Goal: Task Accomplishment & Management: Complete application form

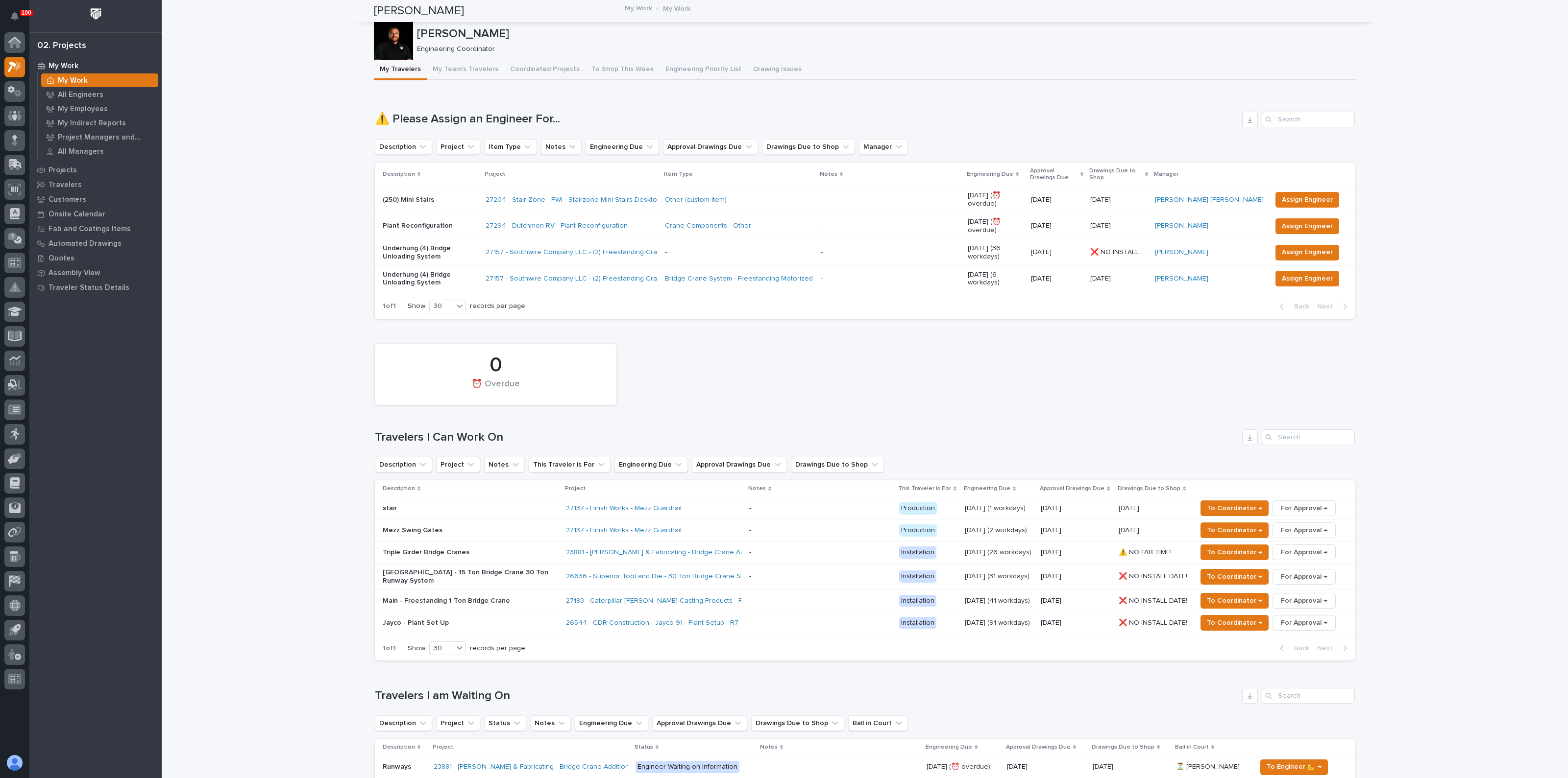
scroll to position [244, 0]
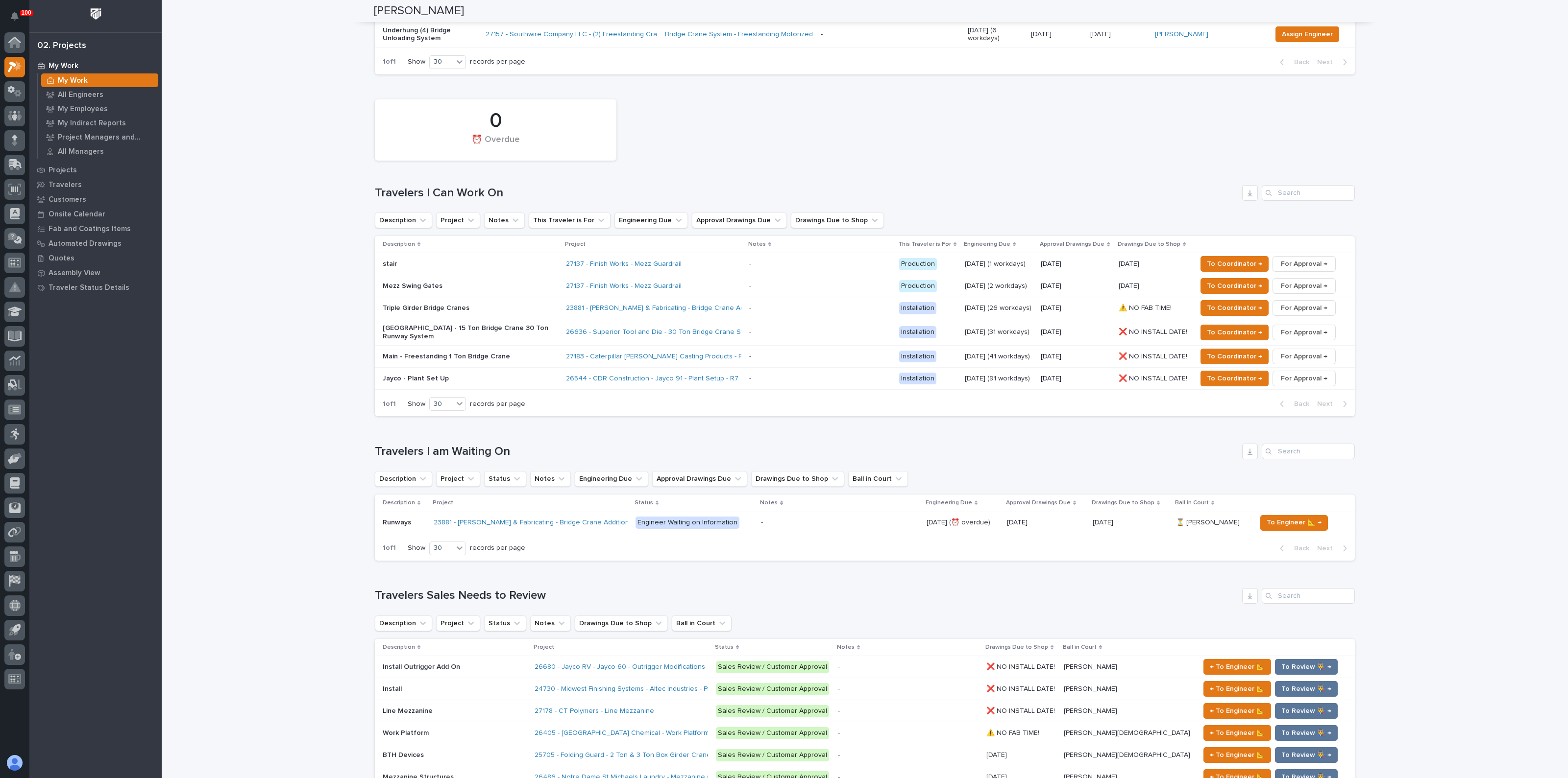
click at [308, 207] on div "Loading... Saving… Loading... Saving… [PERSON_NAME] [PERSON_NAME] Engineering C…" at bounding box center [865, 704] width 1406 height 1896
drag, startPoint x: 695, startPoint y: 99, endPoint x: 667, endPoint y: 116, distance: 32.8
click at [695, 99] on div "0 ⏰ Overdue" at bounding box center [865, 130] width 990 height 71
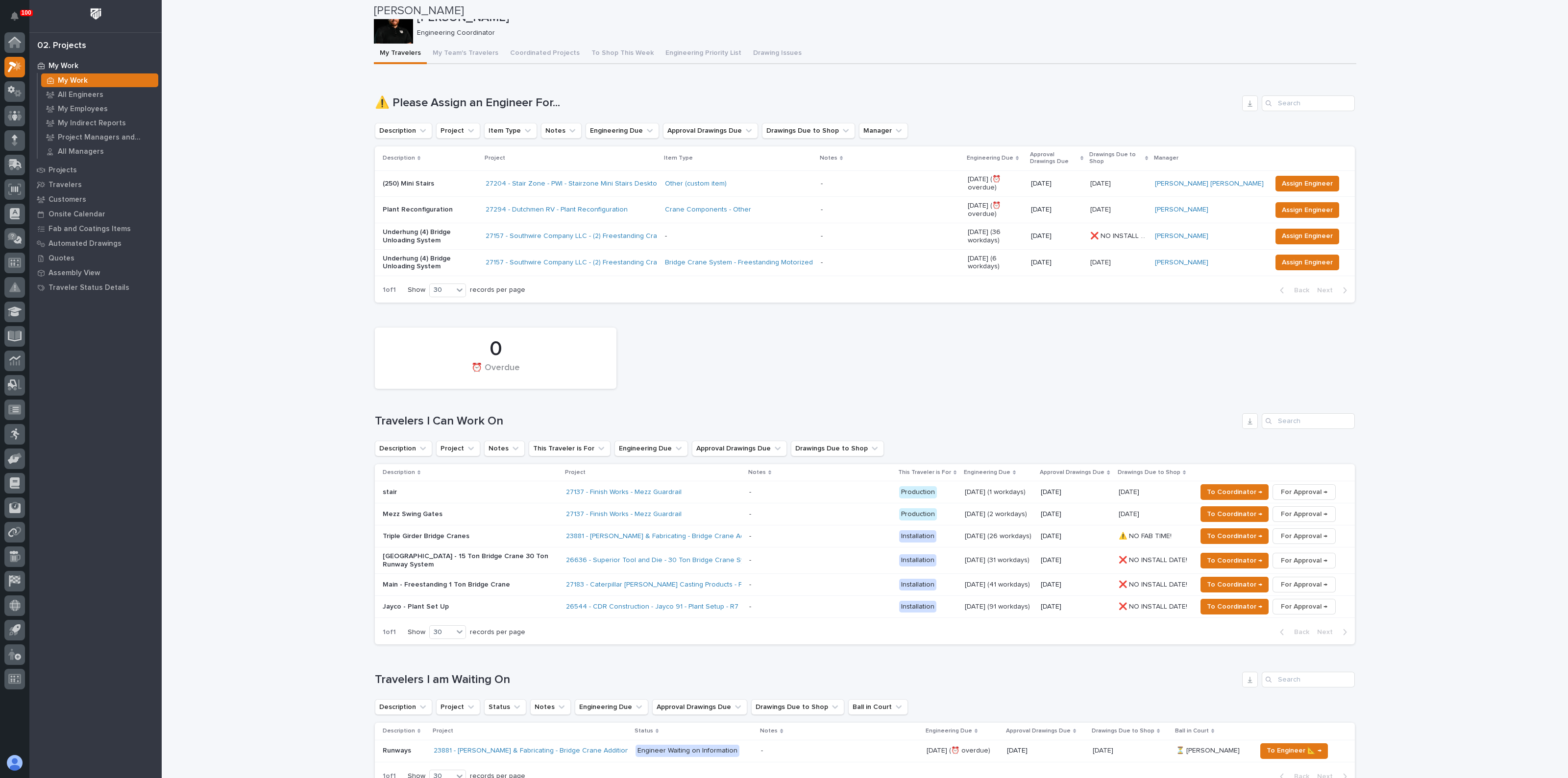
scroll to position [0, 0]
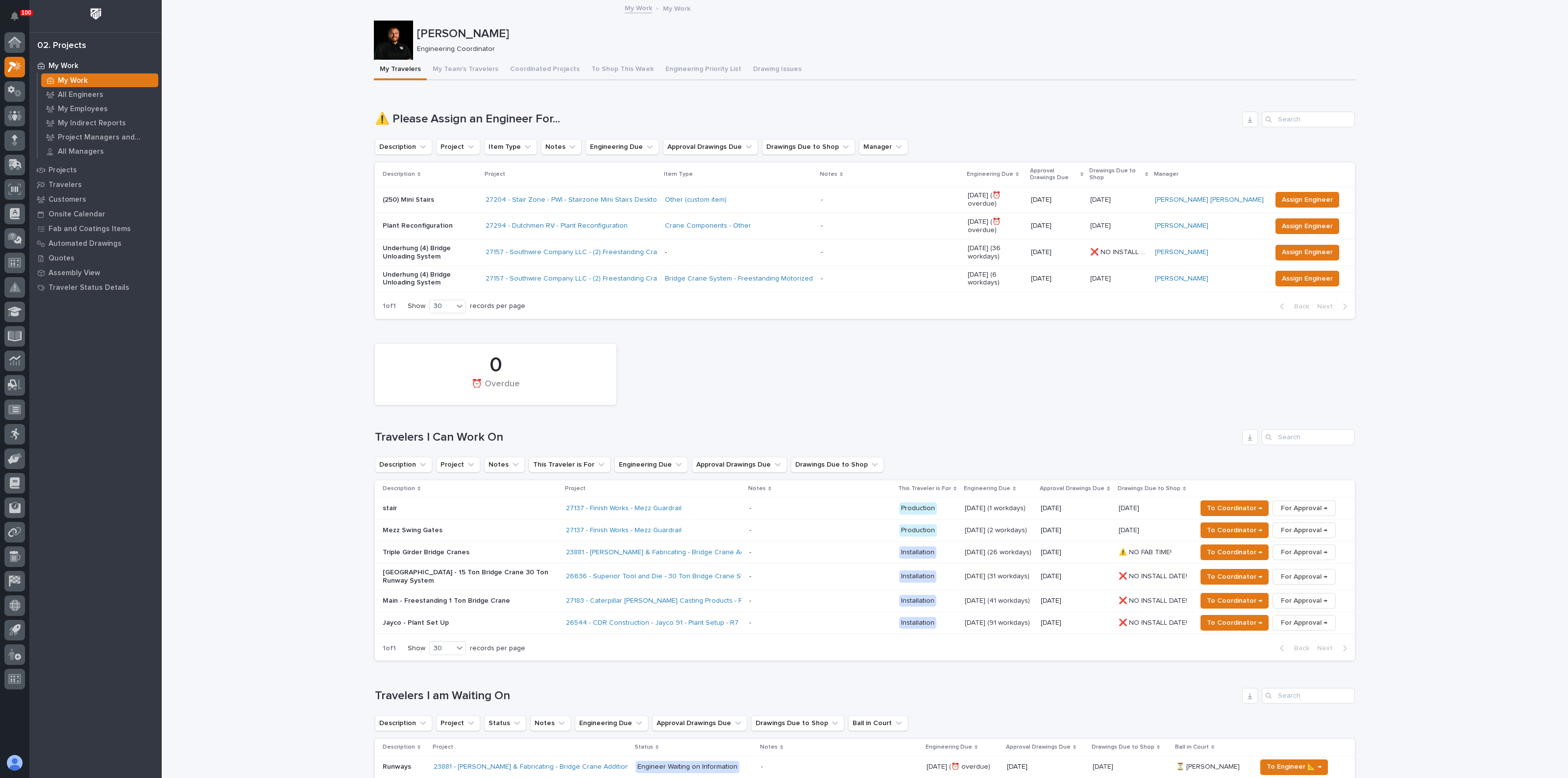
click at [14, 138] on icon at bounding box center [14, 138] width 6 height 5
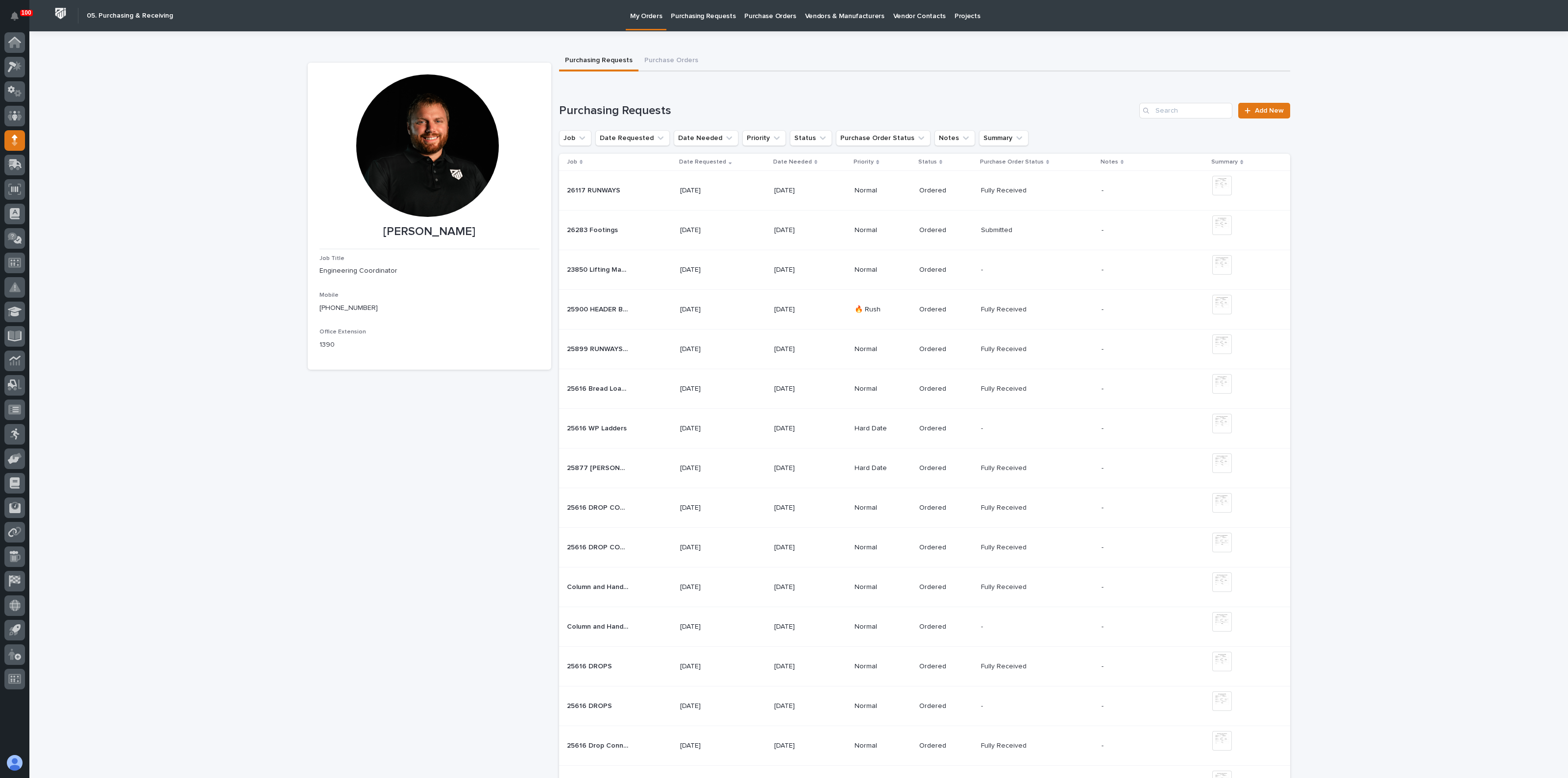
click at [708, 14] on p "Purchasing Requests" at bounding box center [703, 10] width 65 height 20
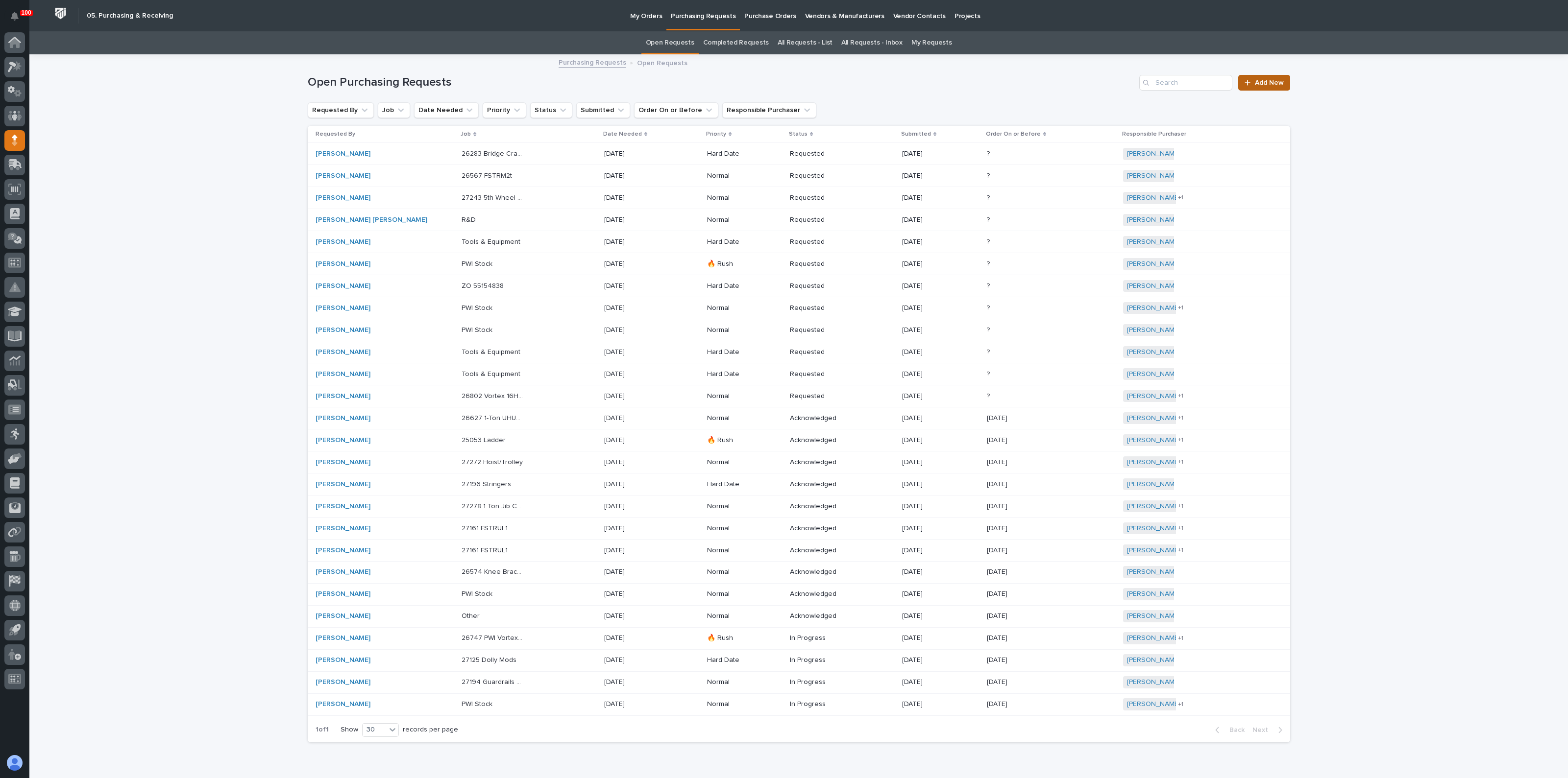
click at [1254, 86] on link "Add New" at bounding box center [1264, 83] width 51 height 16
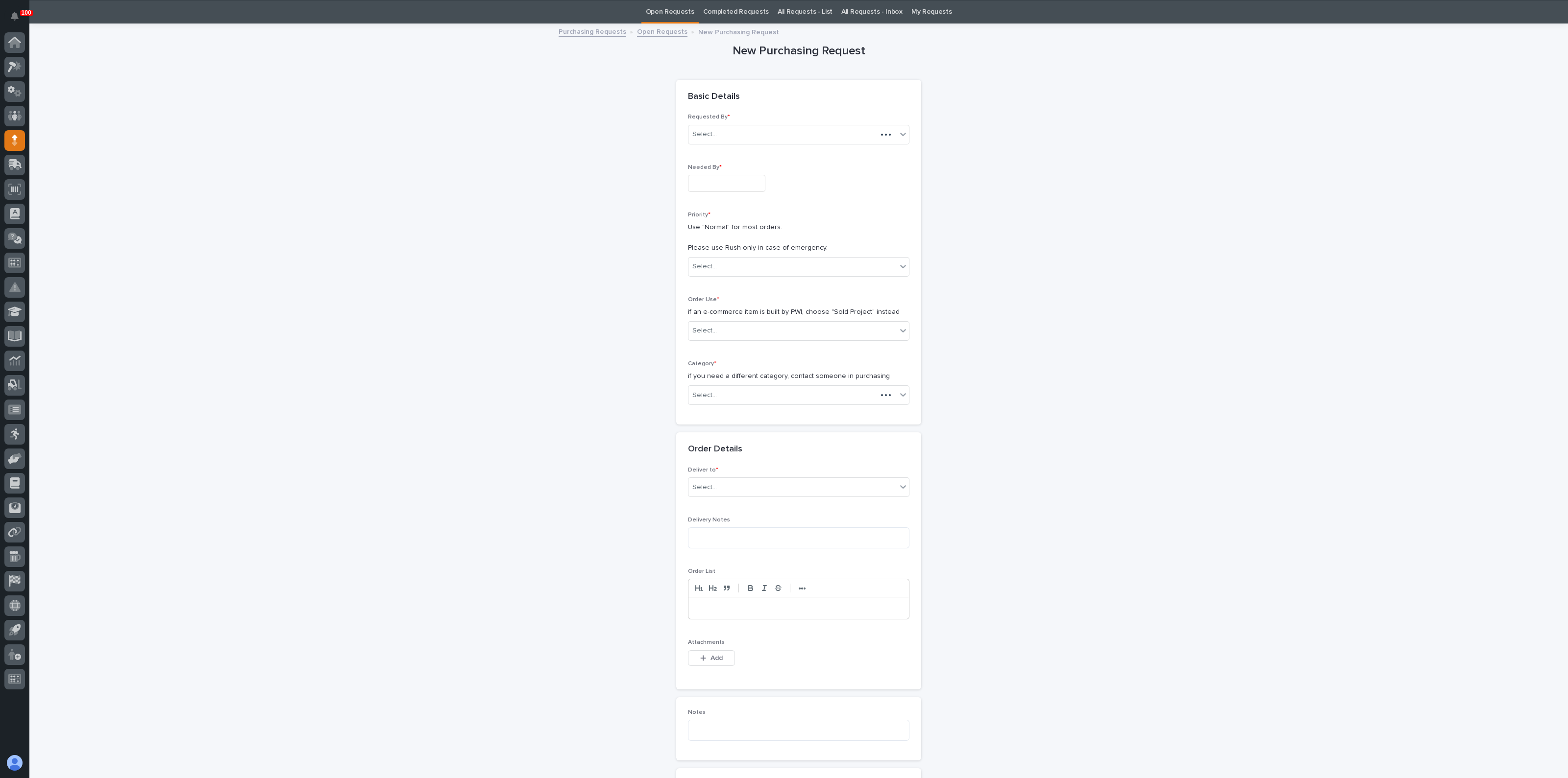
scroll to position [32, 0]
click at [738, 175] on input "text" at bounding box center [726, 183] width 78 height 17
click at [714, 150] on div "8" at bounding box center [716, 151] width 13 height 13
type input "**********"
click at [715, 261] on div "Select..." at bounding box center [792, 266] width 208 height 16
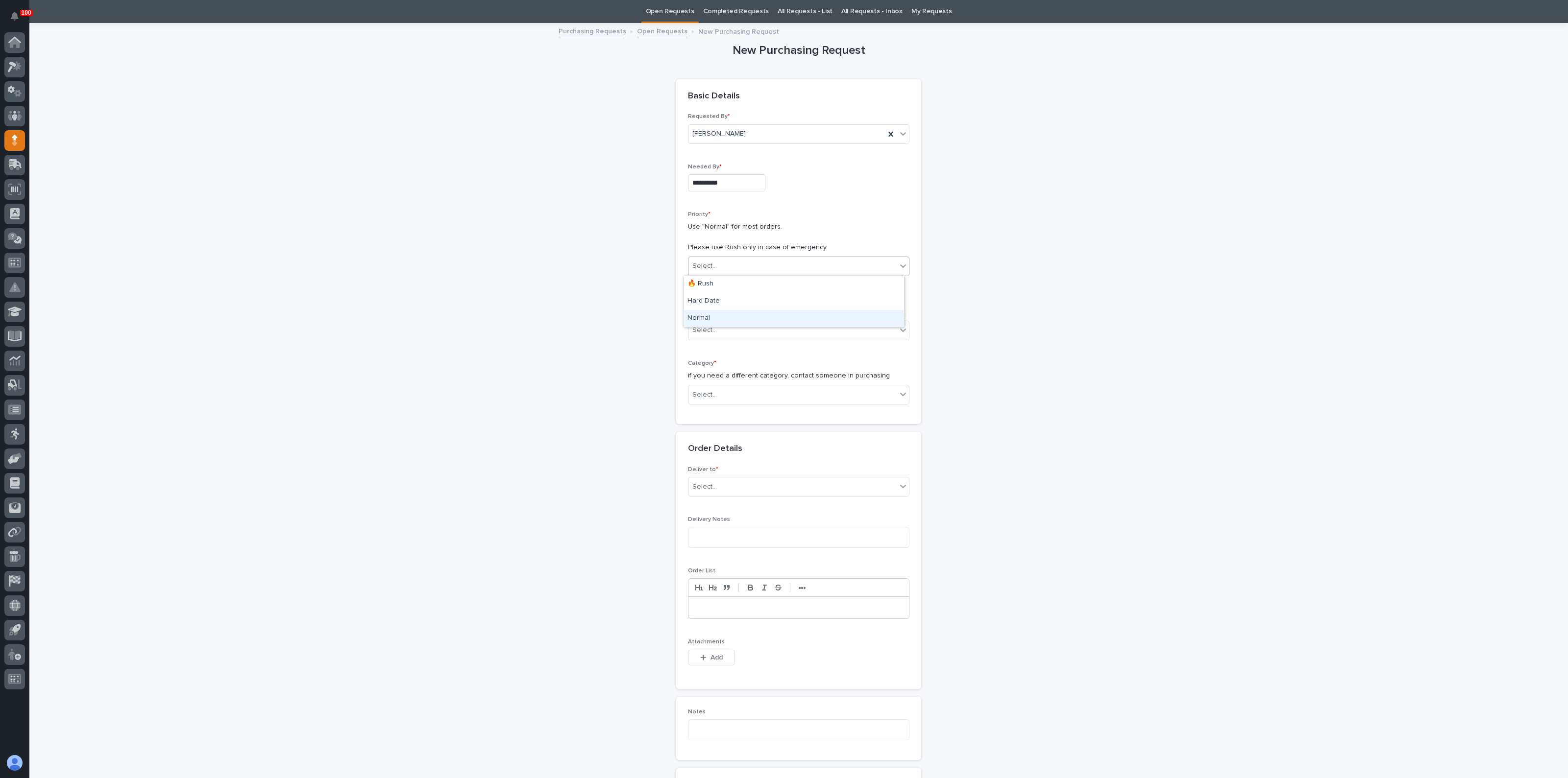
click at [709, 319] on div "Normal" at bounding box center [794, 319] width 221 height 17
click at [716, 340] on div "Order Use * if an e-commerce item is built by PWI, choose "Sold Project" instea…" at bounding box center [798, 322] width 221 height 53
click at [719, 330] on div "Select..." at bounding box center [792, 330] width 208 height 16
click at [715, 346] on div "Sold Project" at bounding box center [794, 348] width 221 height 17
click at [702, 401] on div "Select..." at bounding box center [792, 395] width 208 height 16
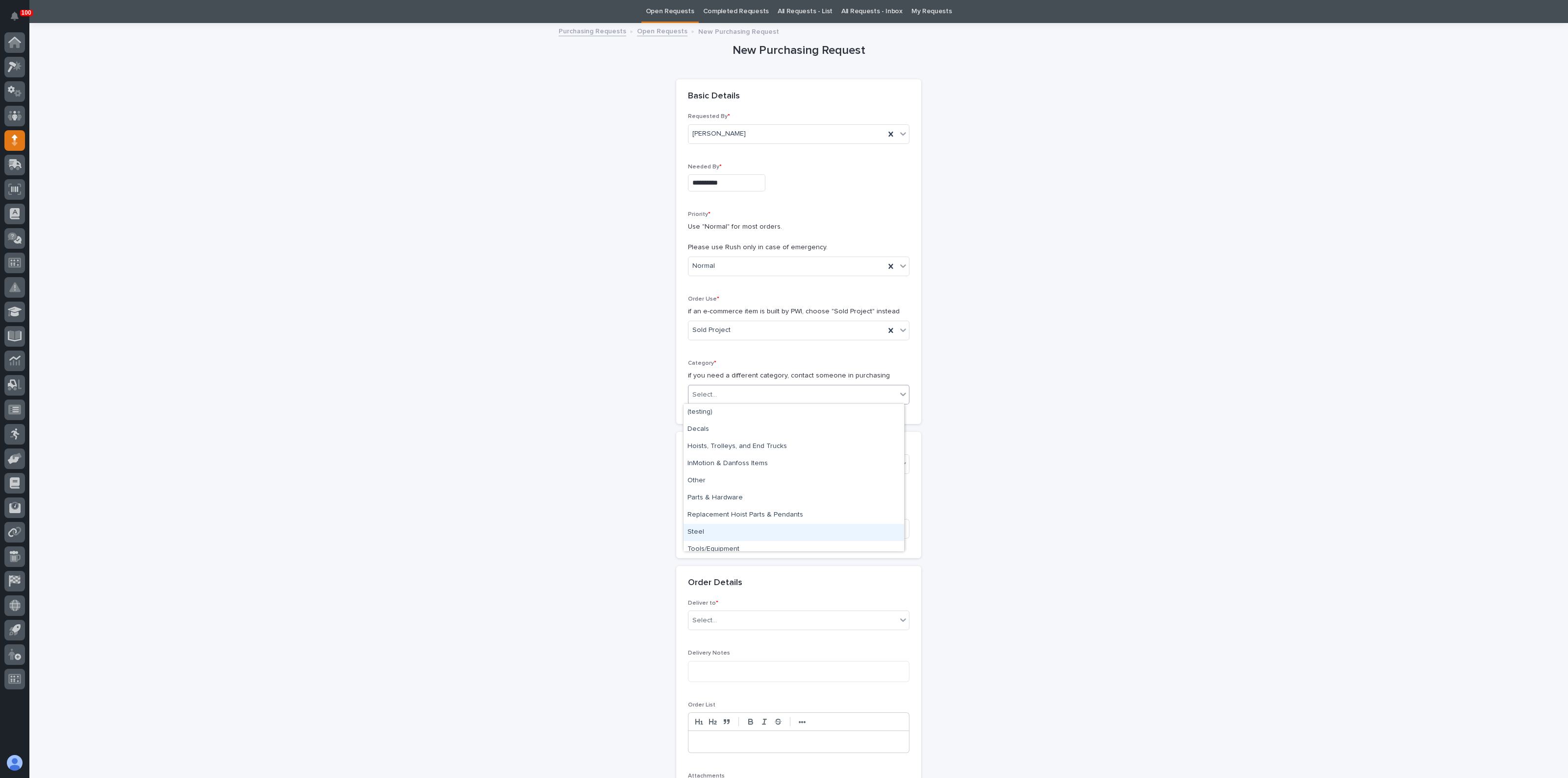
click at [712, 531] on div "Steel" at bounding box center [794, 532] width 221 height 17
click at [703, 463] on div "Select..." at bounding box center [704, 465] width 24 height 11
type input "*****"
click at [715, 473] on div "27233 - Con-vey - Motorized Jib" at bounding box center [794, 482] width 221 height 17
click at [703, 531] on input at bounding box center [798, 529] width 221 height 20
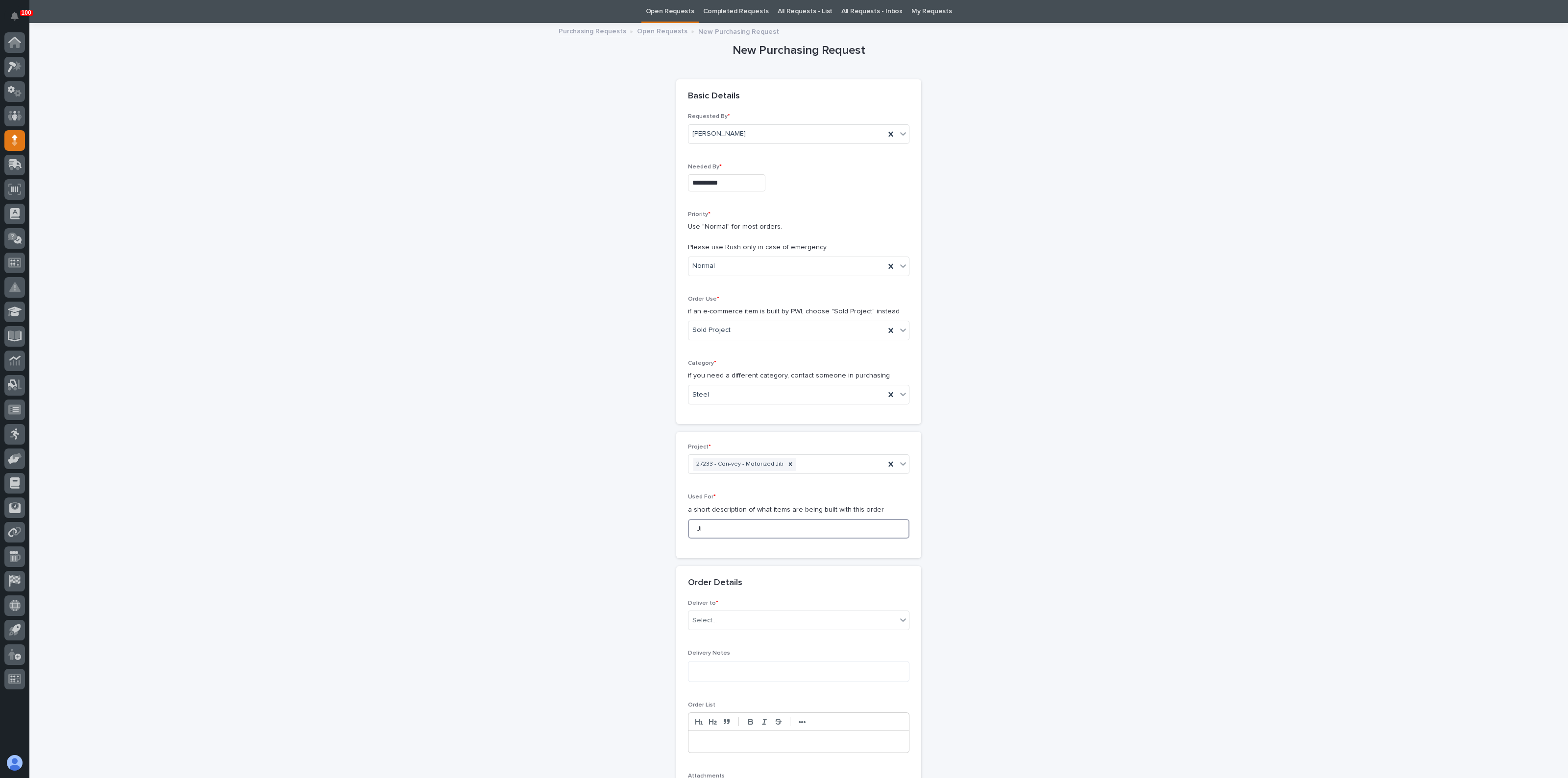
type input "J"
type input "Column and [PERSON_NAME]"
click at [708, 626] on div "Select..." at bounding box center [792, 621] width 208 height 16
drag, startPoint x: 709, startPoint y: 615, endPoint x: 705, endPoint y: 627, distance: 12.6
click at [709, 616] on div "Select..." at bounding box center [704, 621] width 24 height 11
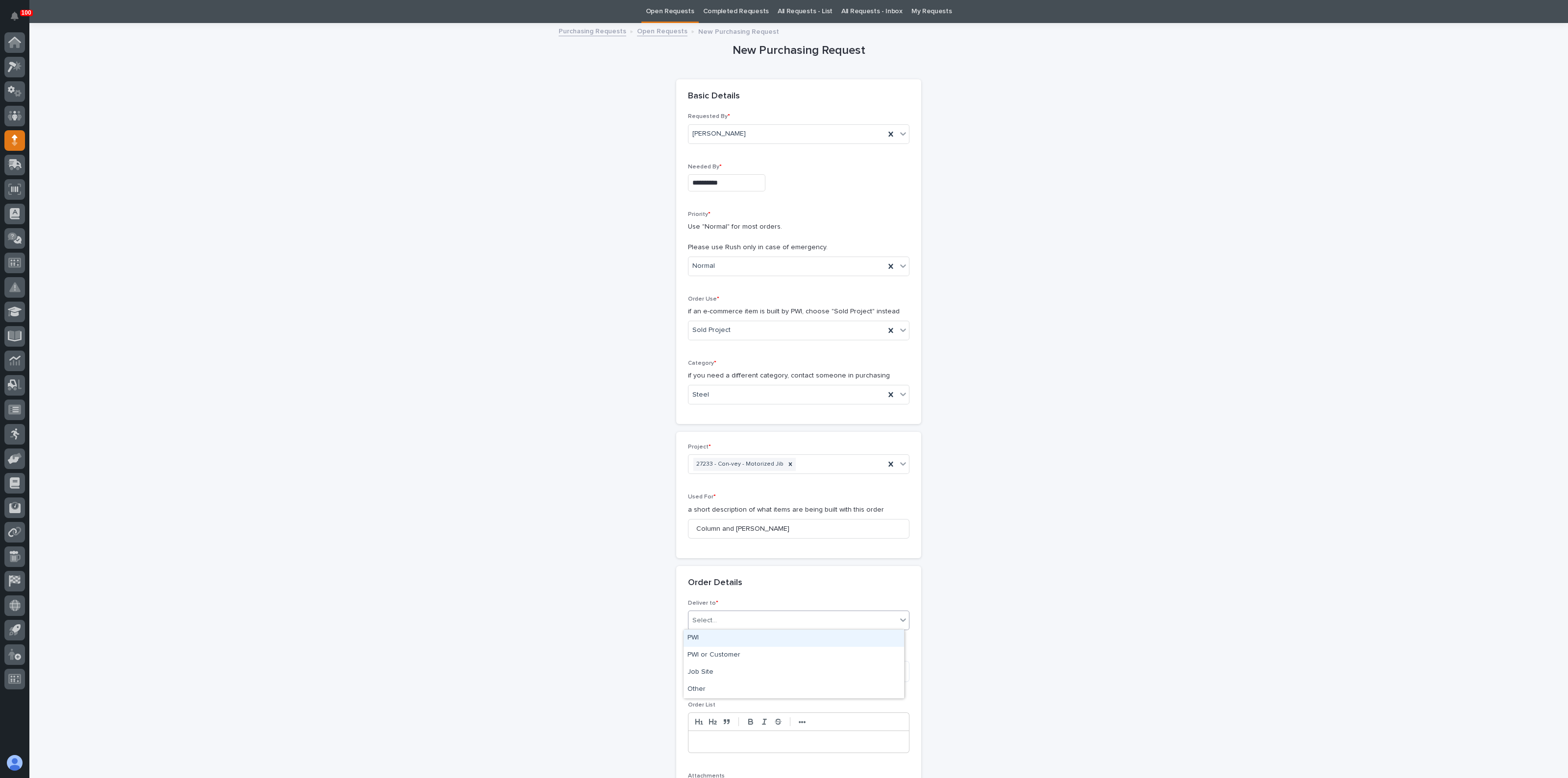
click at [702, 637] on div "PWI" at bounding box center [794, 638] width 221 height 17
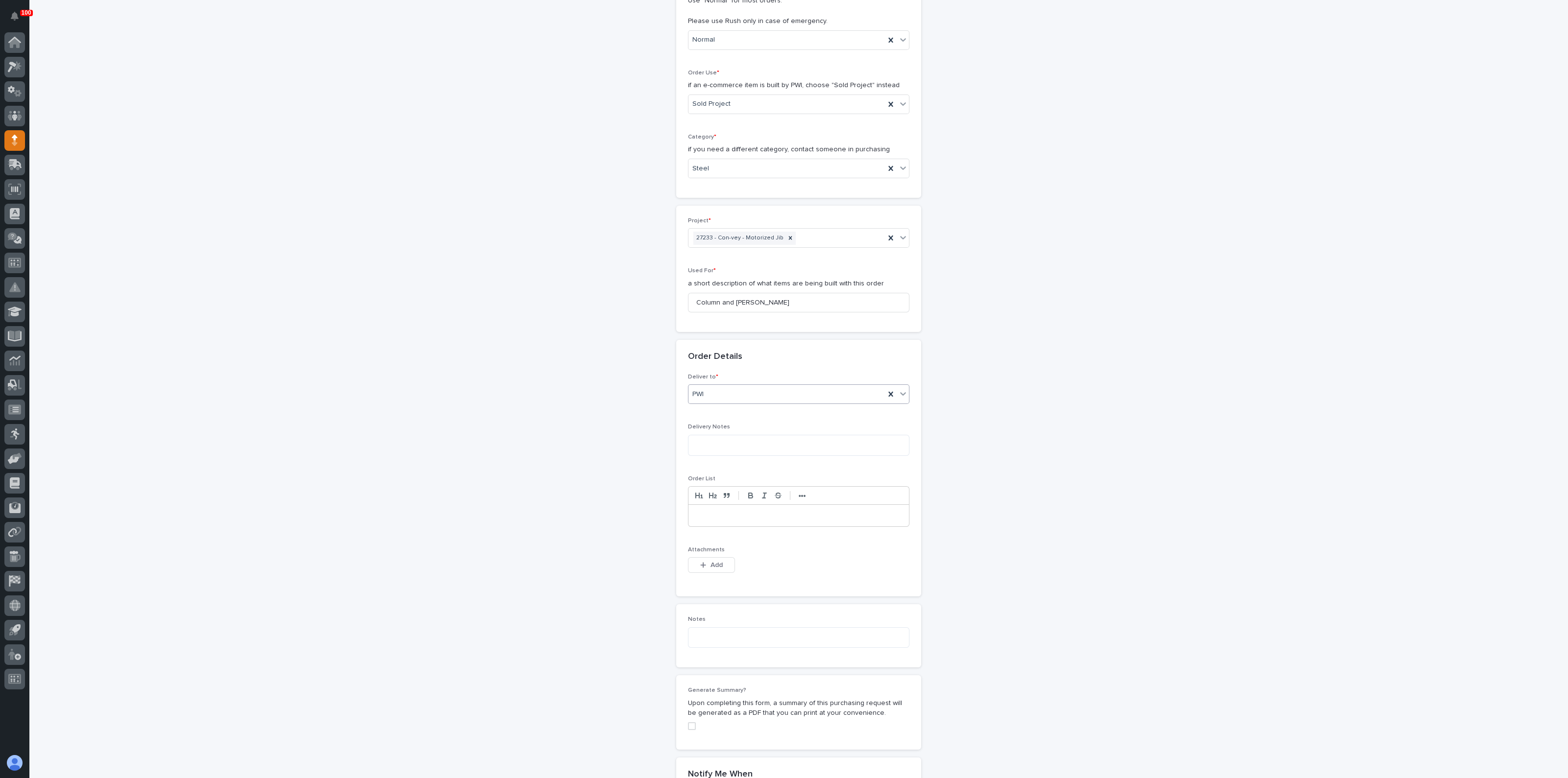
scroll to position [276, 0]
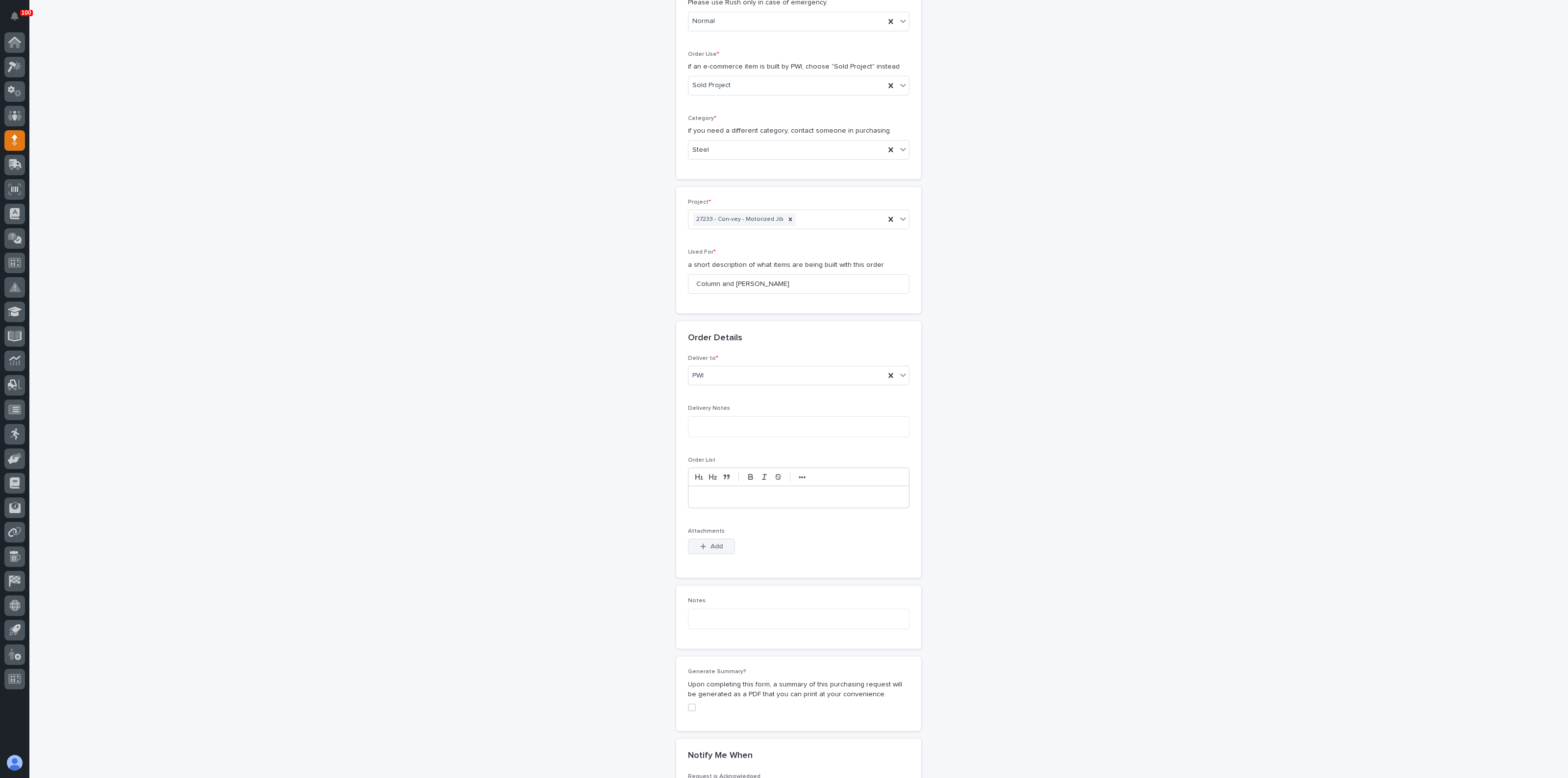
click at [705, 546] on div "button" at bounding box center [705, 546] width 10 height 7
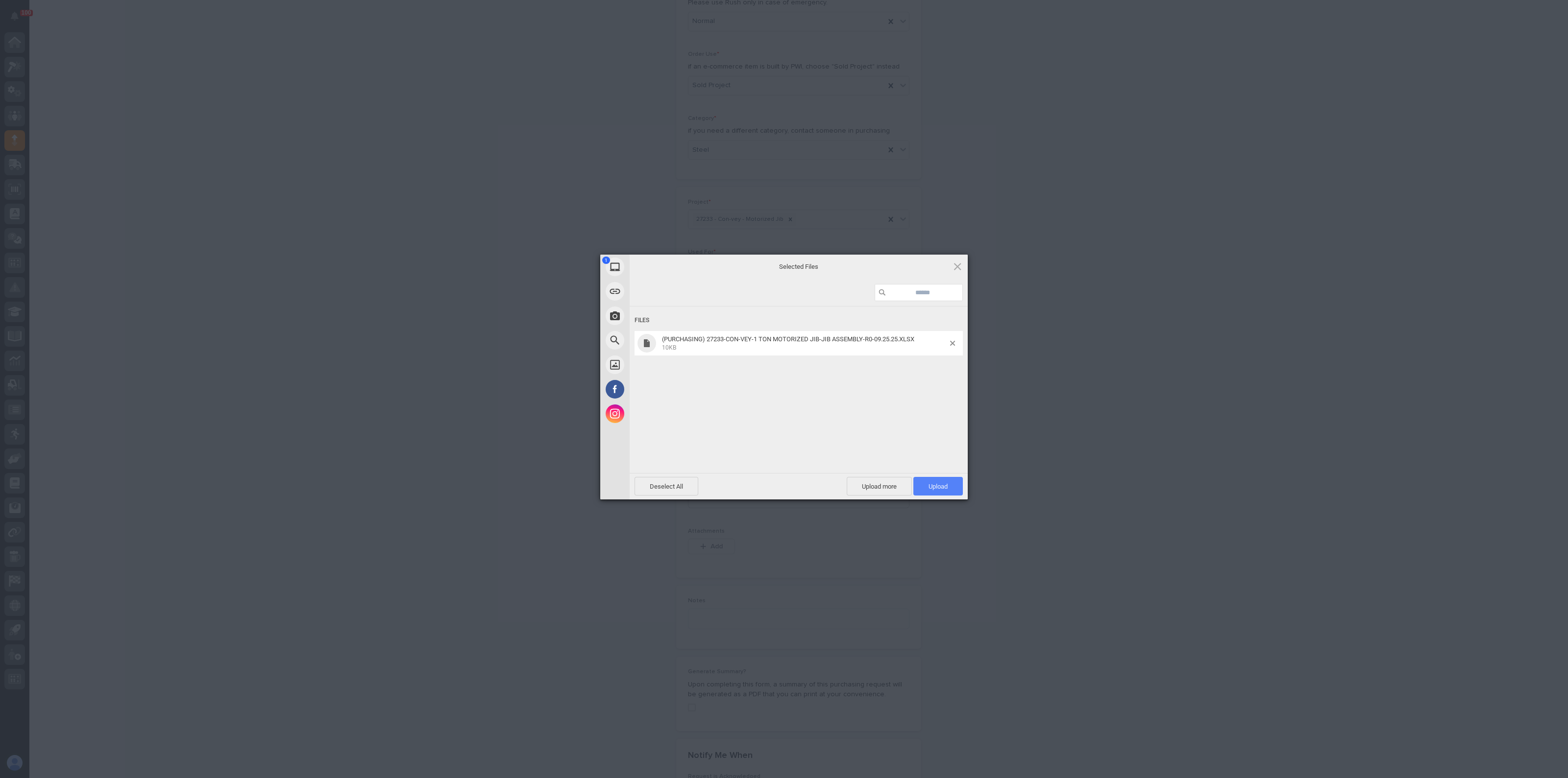
click at [952, 486] on span "Upload 1" at bounding box center [938, 486] width 49 height 18
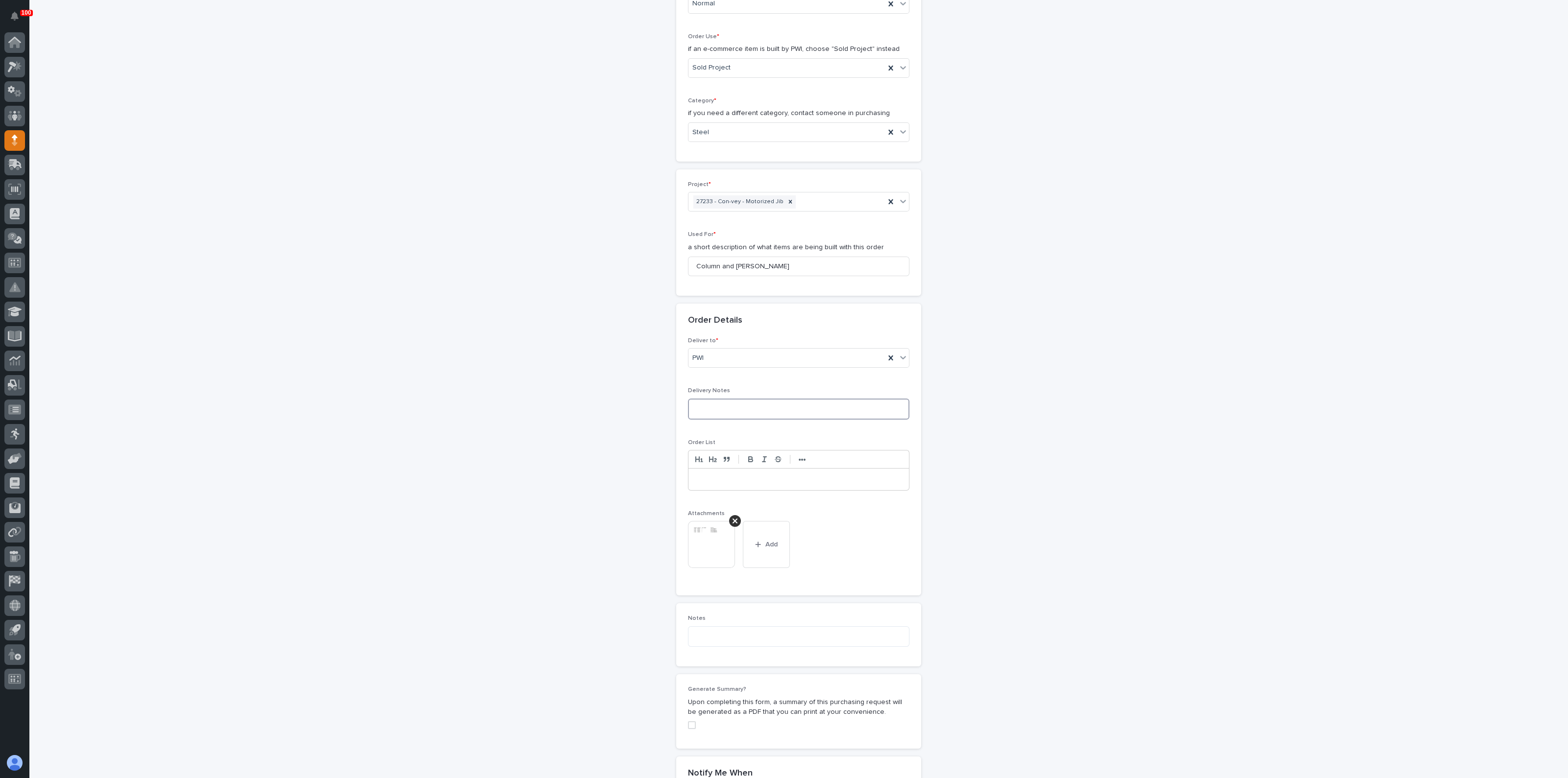
click at [711, 403] on textarea at bounding box center [798, 409] width 221 height 21
type textarea "*"
click at [705, 628] on textarea at bounding box center [798, 637] width 221 height 21
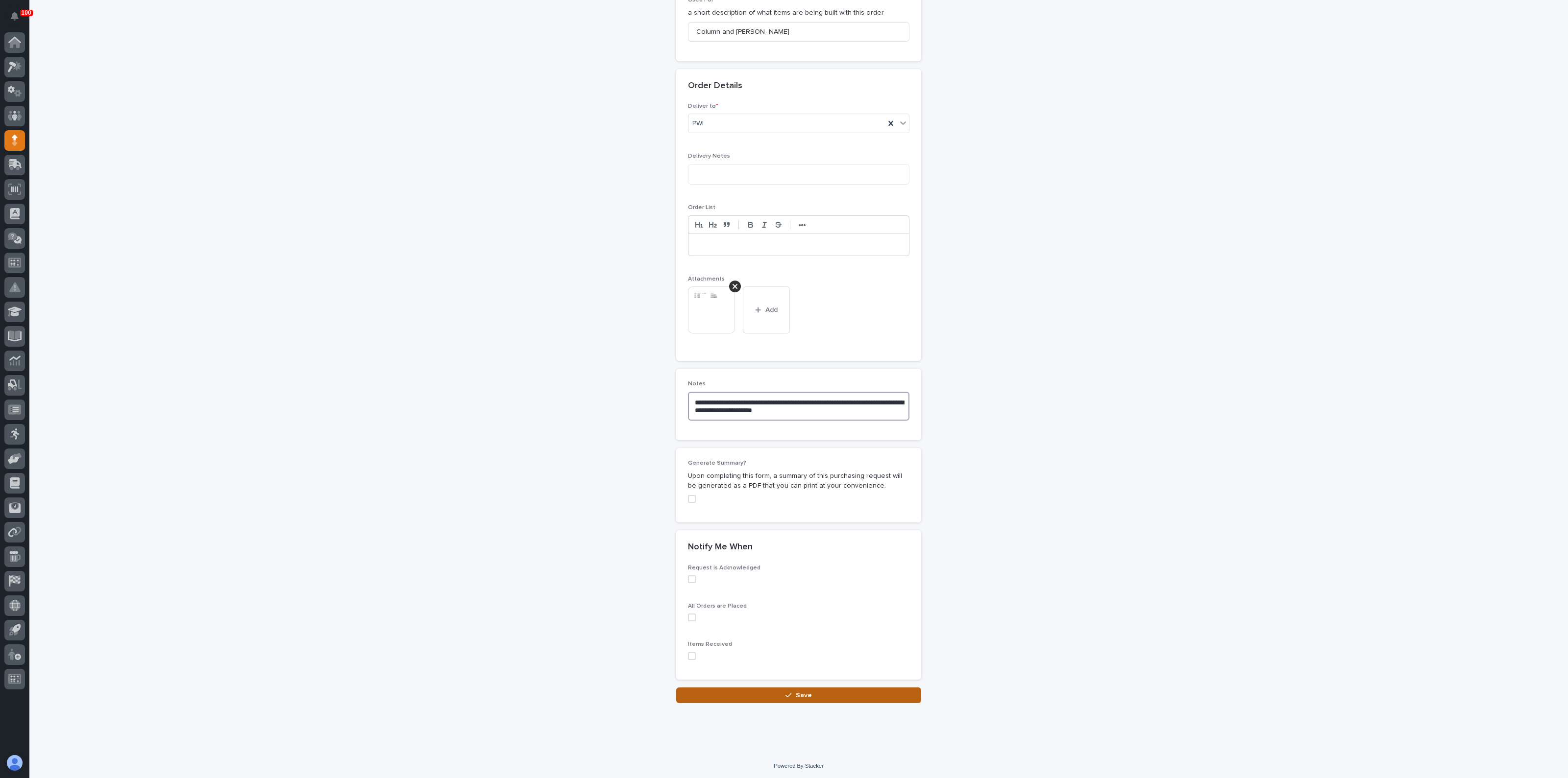
type textarea "**********"
click at [788, 689] on button "Save" at bounding box center [799, 695] width 245 height 16
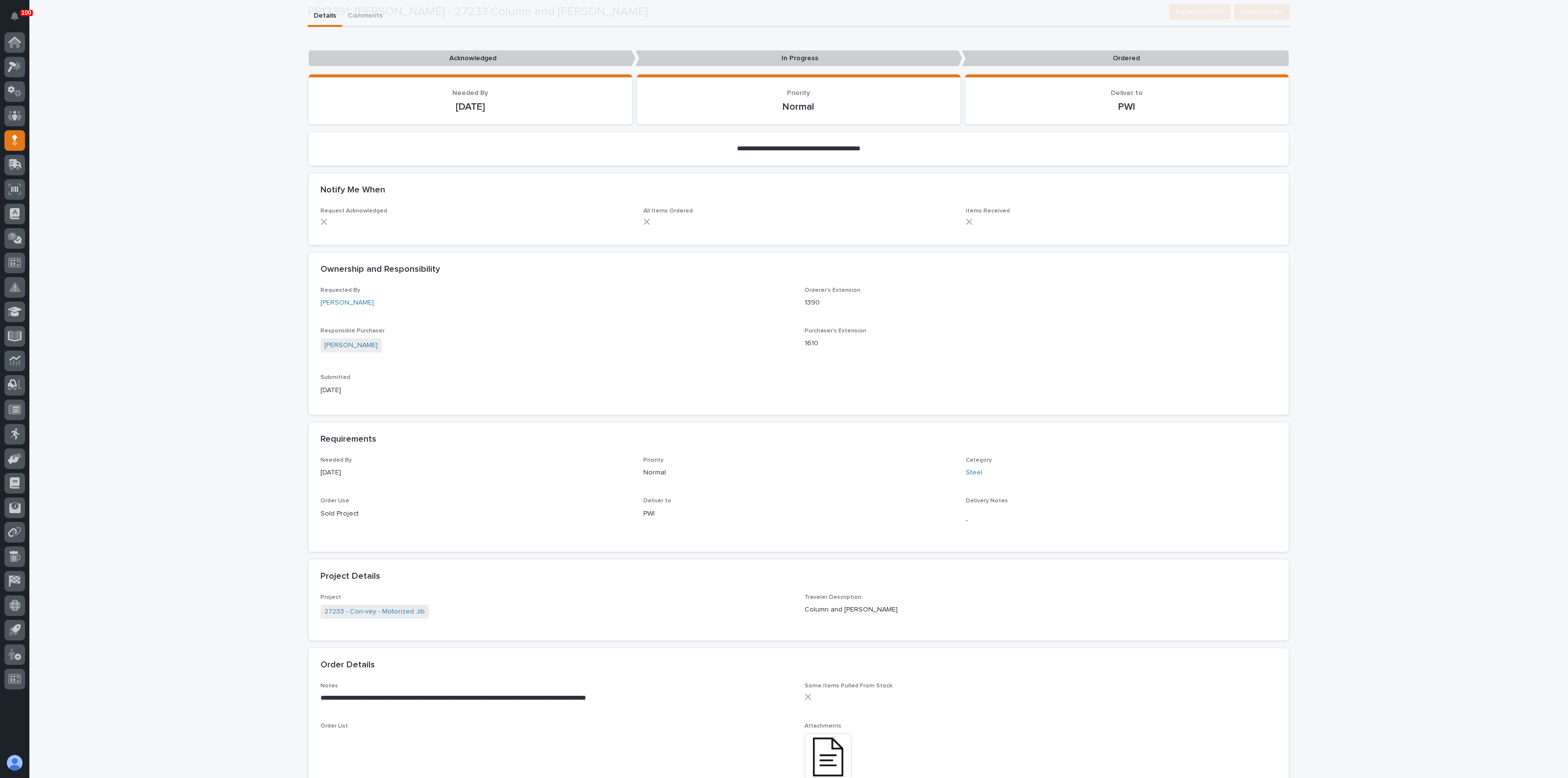
scroll to position [306, 0]
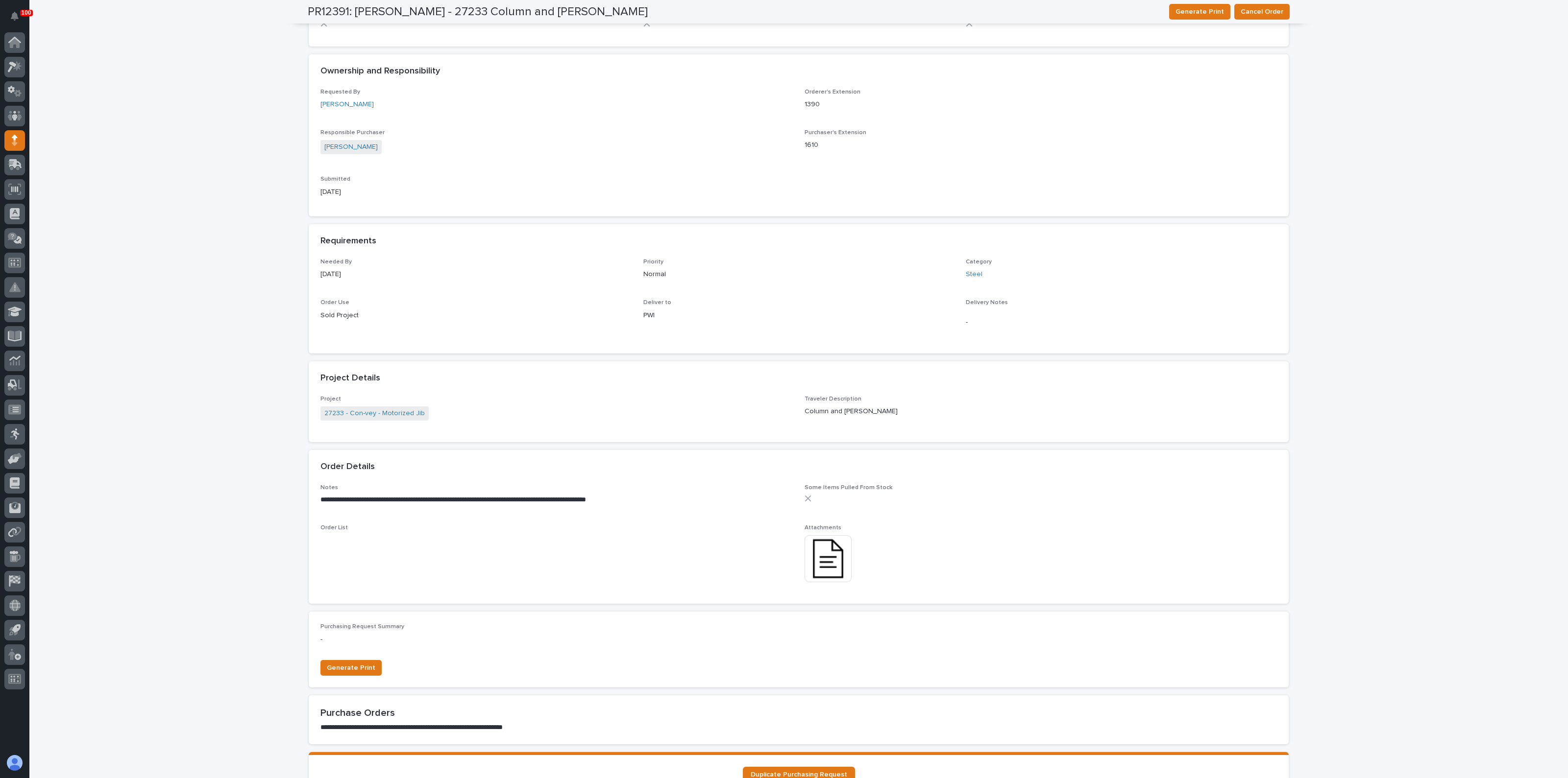
click at [820, 556] on img at bounding box center [828, 558] width 47 height 47
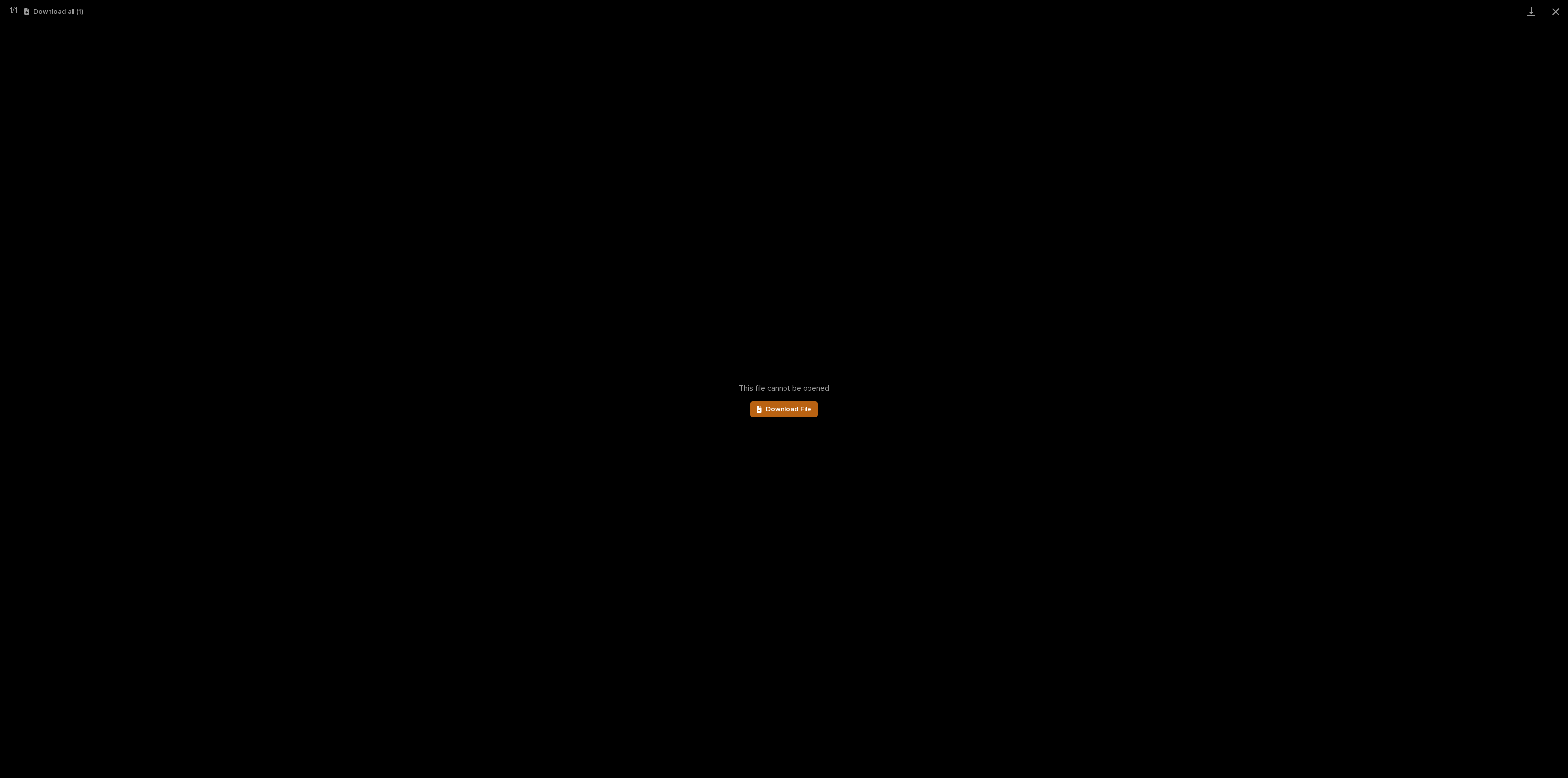
click at [772, 409] on span "Download File" at bounding box center [788, 409] width 45 height 7
click at [678, 258] on div "This file cannot be opened Download File" at bounding box center [784, 400] width 1568 height 755
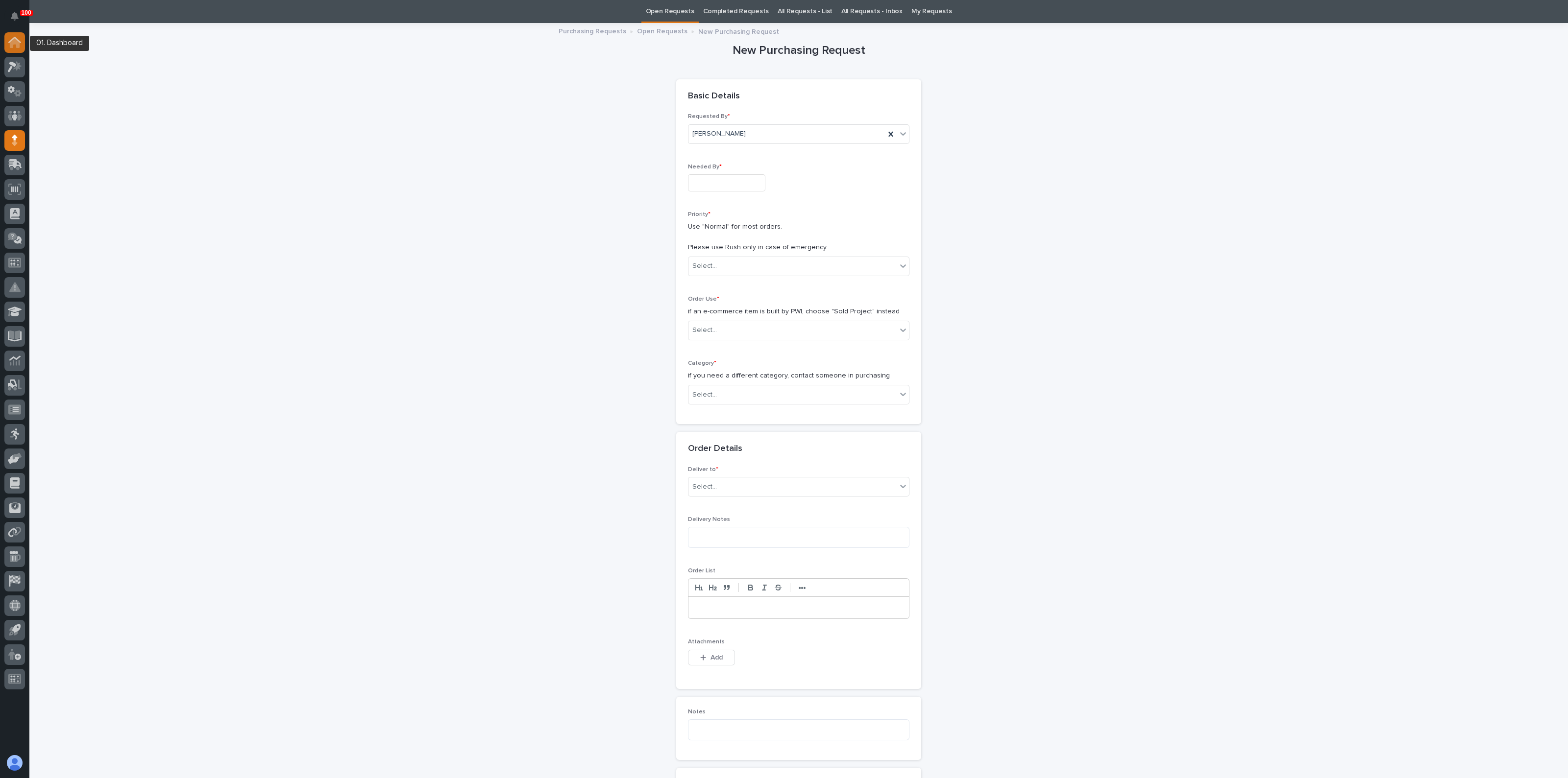
click at [10, 46] on icon at bounding box center [14, 43] width 10 height 10
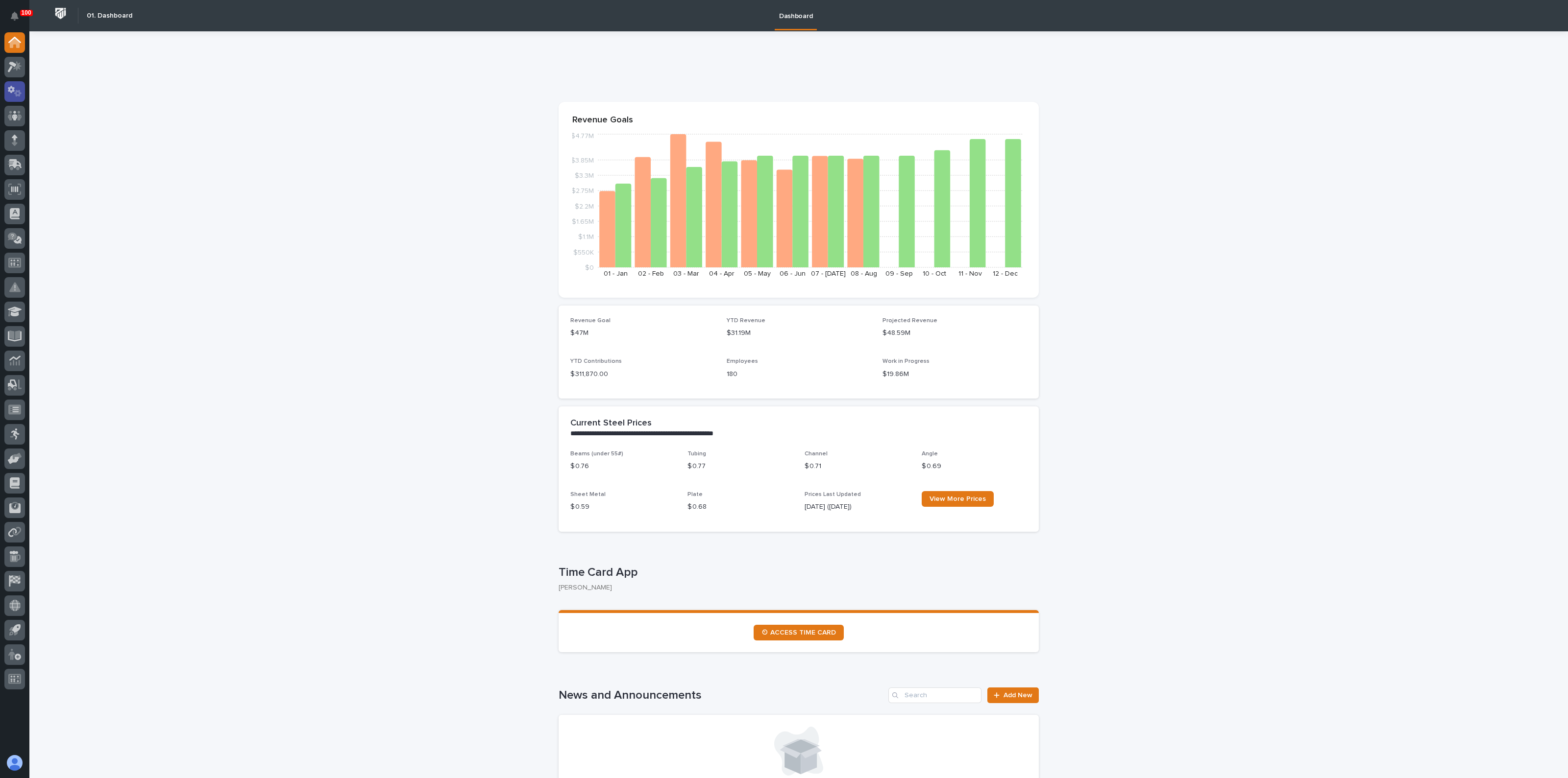
click at [8, 94] on icon at bounding box center [15, 91] width 14 height 11
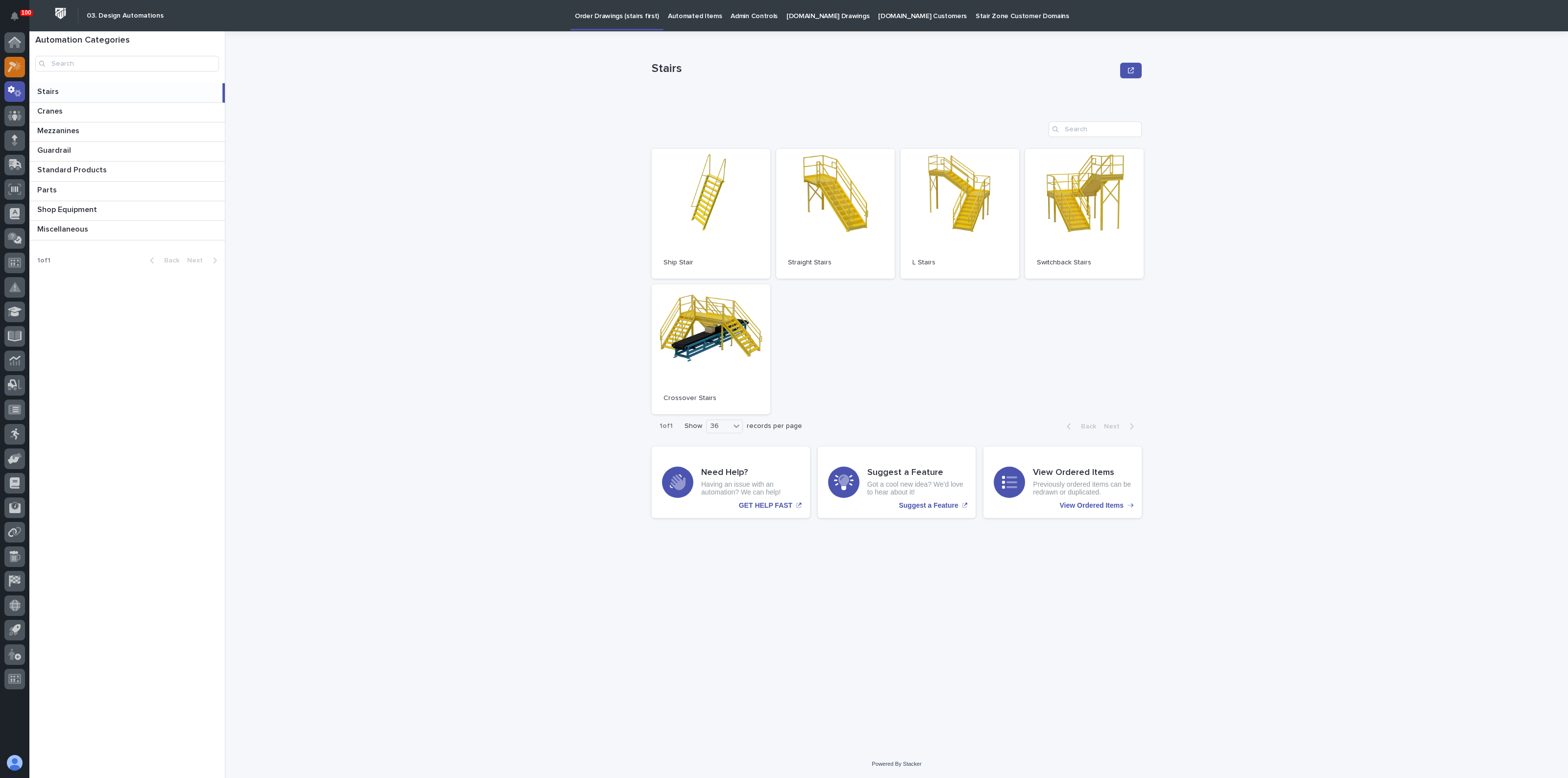
click at [22, 70] on div at bounding box center [14, 66] width 20 height 20
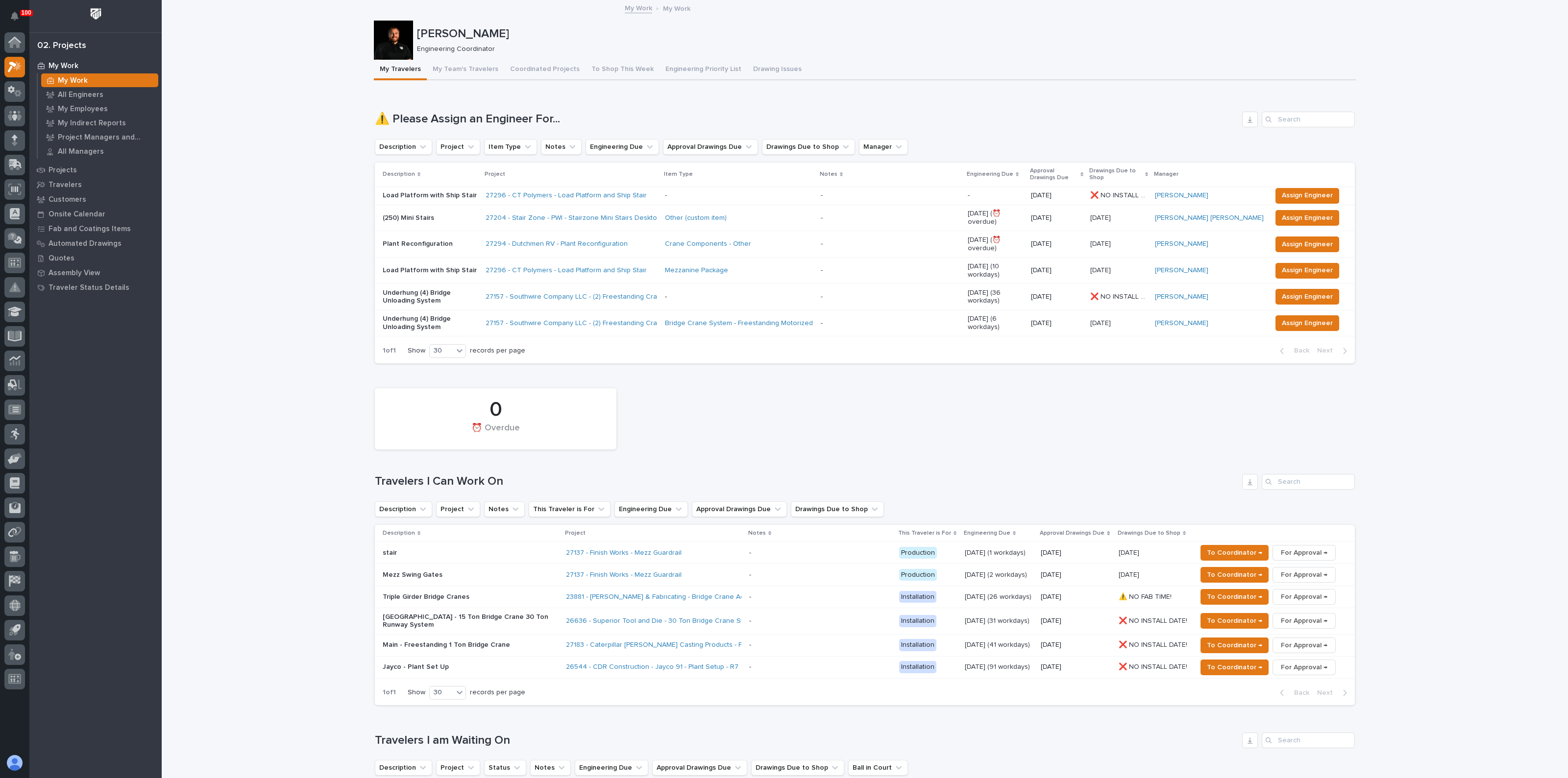
click at [382, 156] on div "⚠️ Please Assign an Engineer For... Description Project Item Type Notes Enginee…" at bounding box center [865, 238] width 980 height 251
drag, startPoint x: 707, startPoint y: 382, endPoint x: 676, endPoint y: 385, distance: 31.1
click at [707, 384] on div "0 ⏰ Overdue" at bounding box center [865, 419] width 990 height 71
